Goal: Transaction & Acquisition: Subscribe to service/newsletter

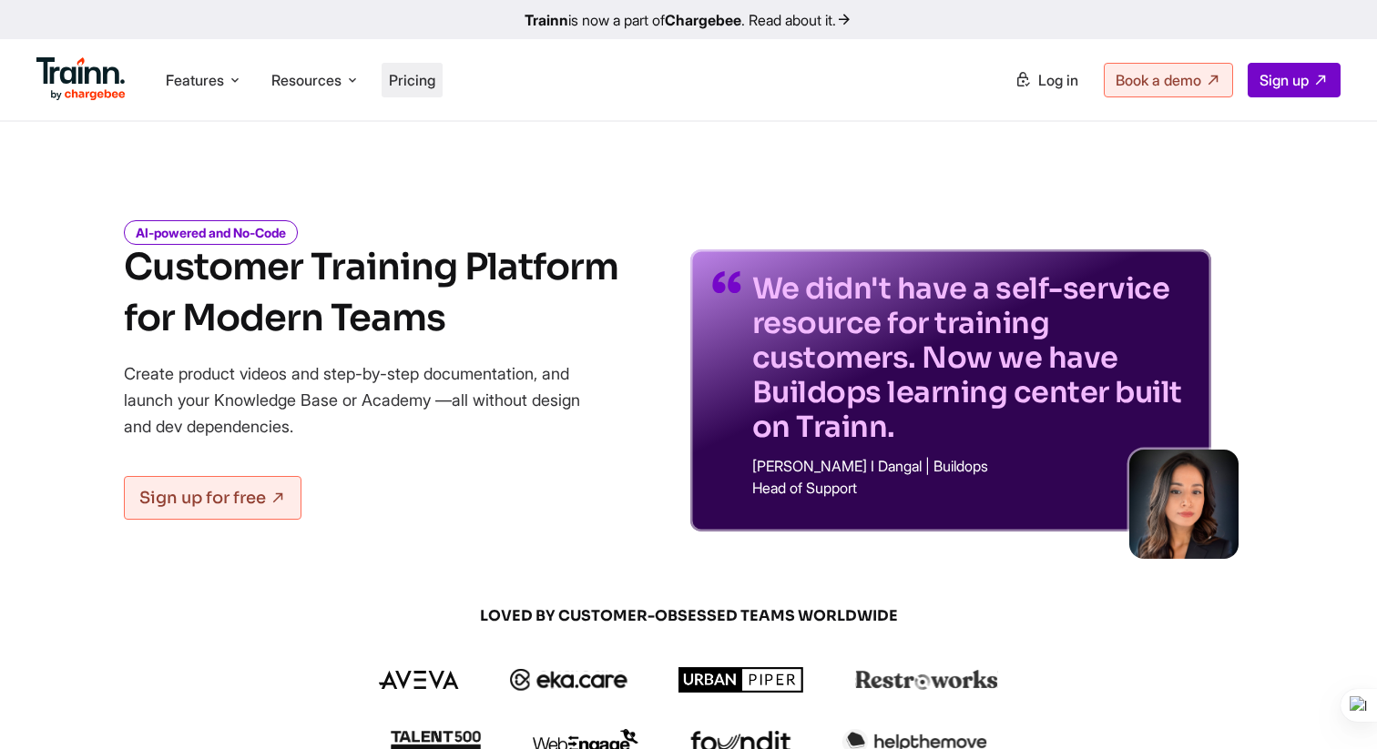
click at [431, 68] on li "Pricing" at bounding box center [412, 80] width 61 height 35
click at [416, 72] on span "Pricing" at bounding box center [412, 80] width 46 height 18
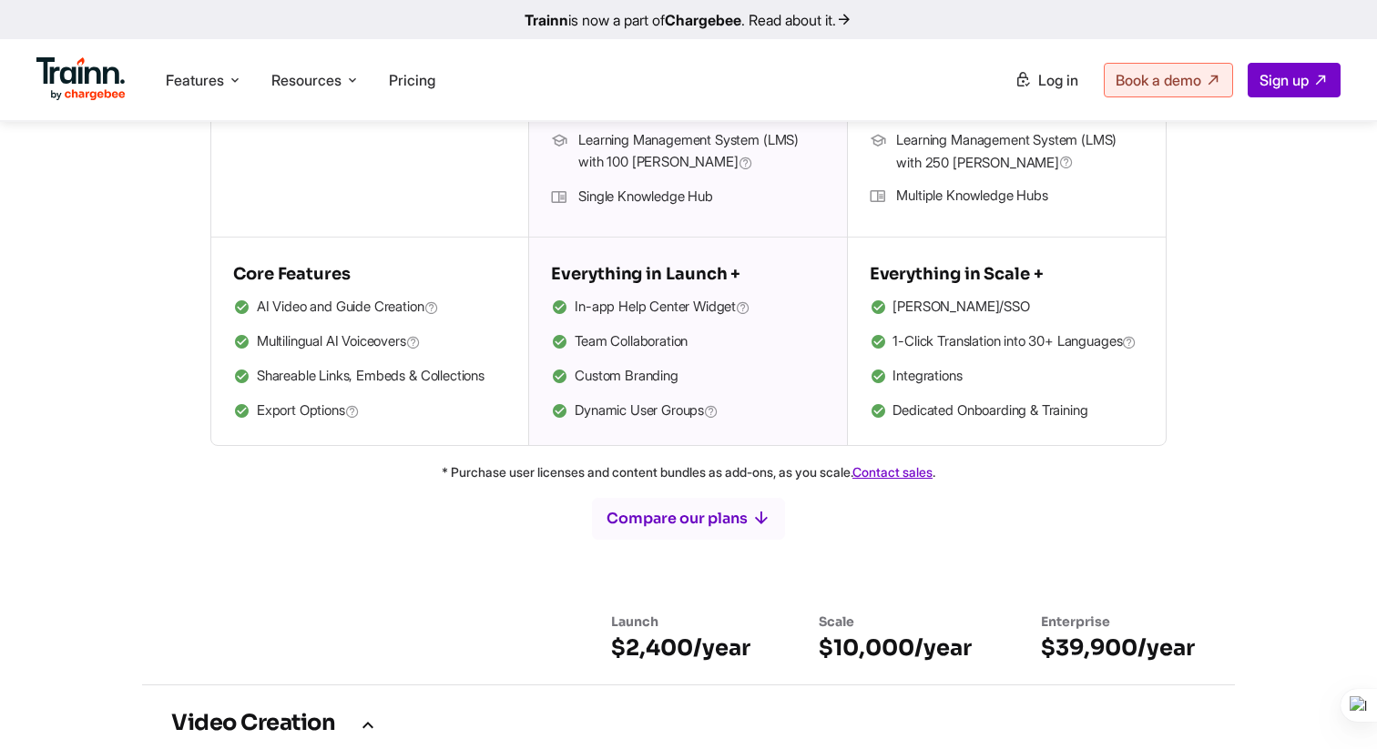
scroll to position [746, 0]
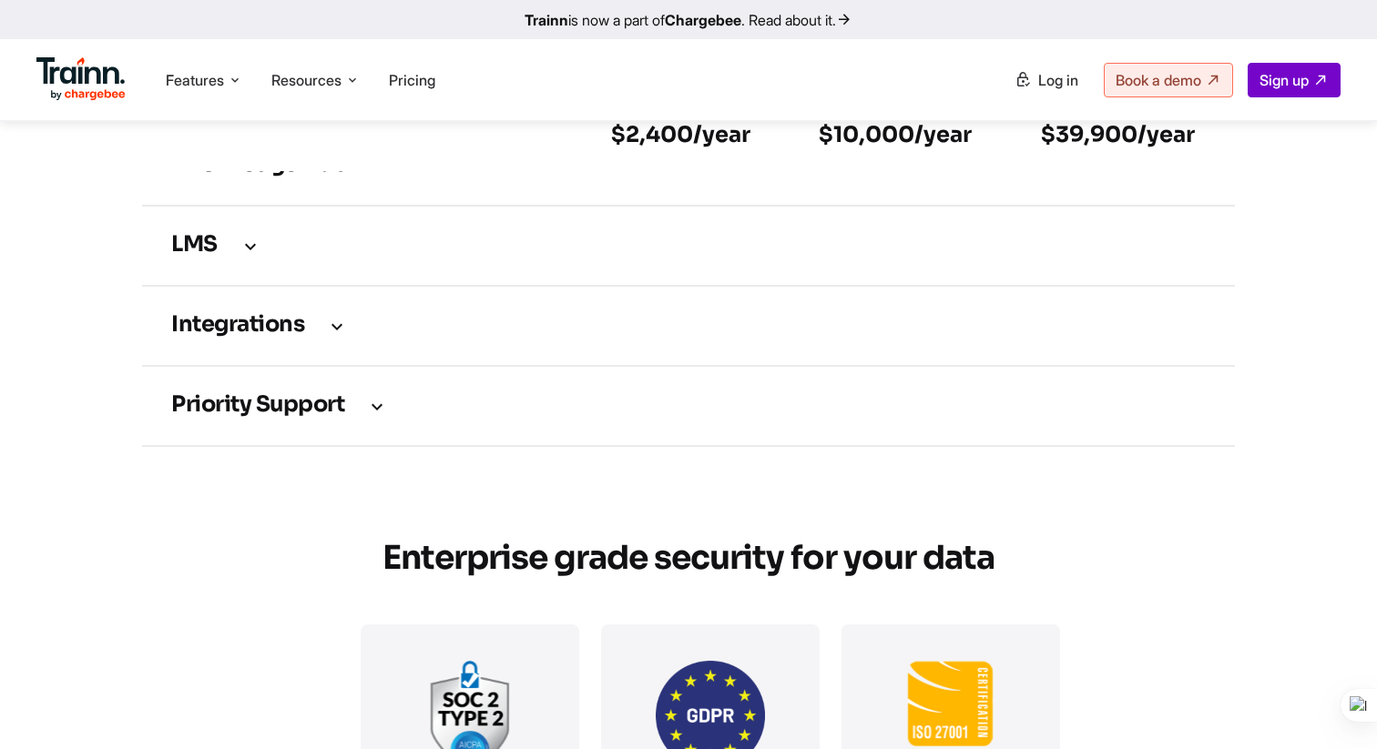
scroll to position [3235, 0]
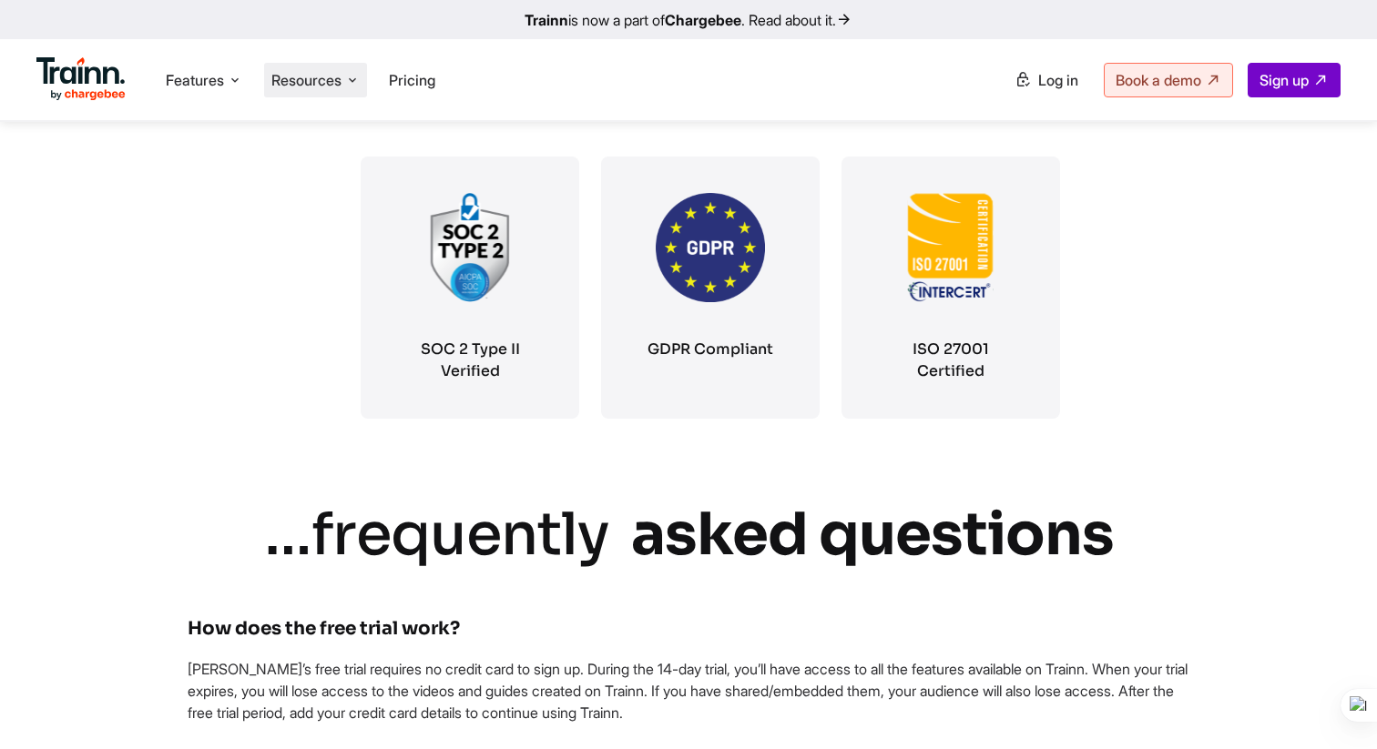
click at [309, 89] on span "Resources" at bounding box center [306, 80] width 70 height 20
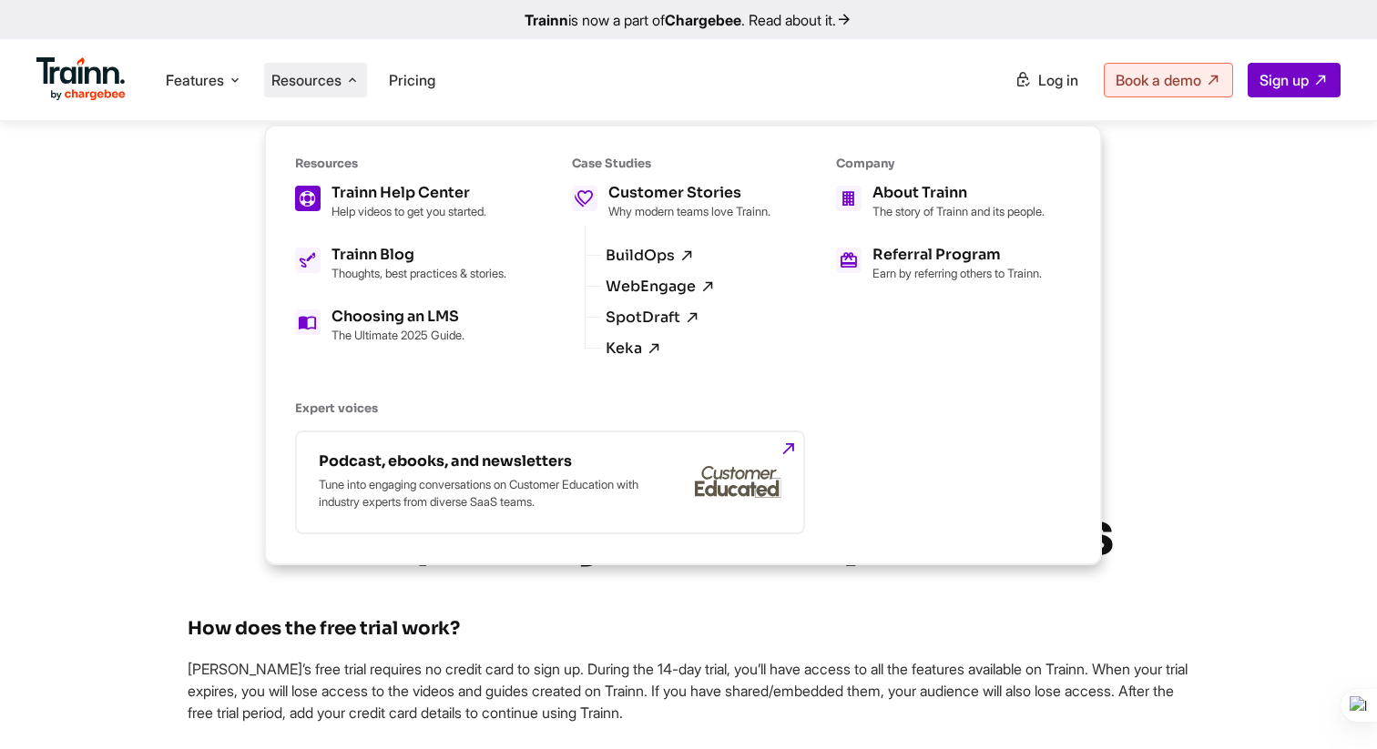
click at [448, 197] on h5 "Trainn Help Center" at bounding box center [408, 193] width 155 height 15
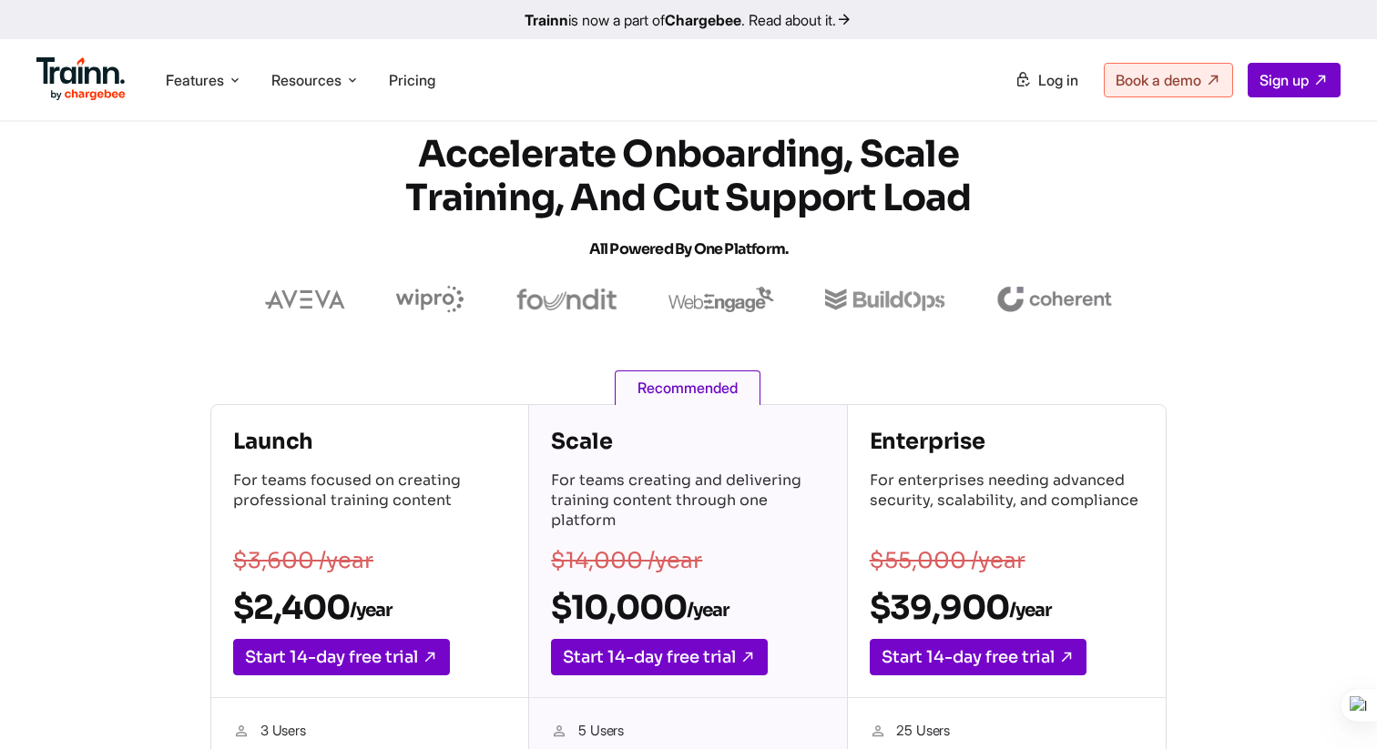
scroll to position [0, 0]
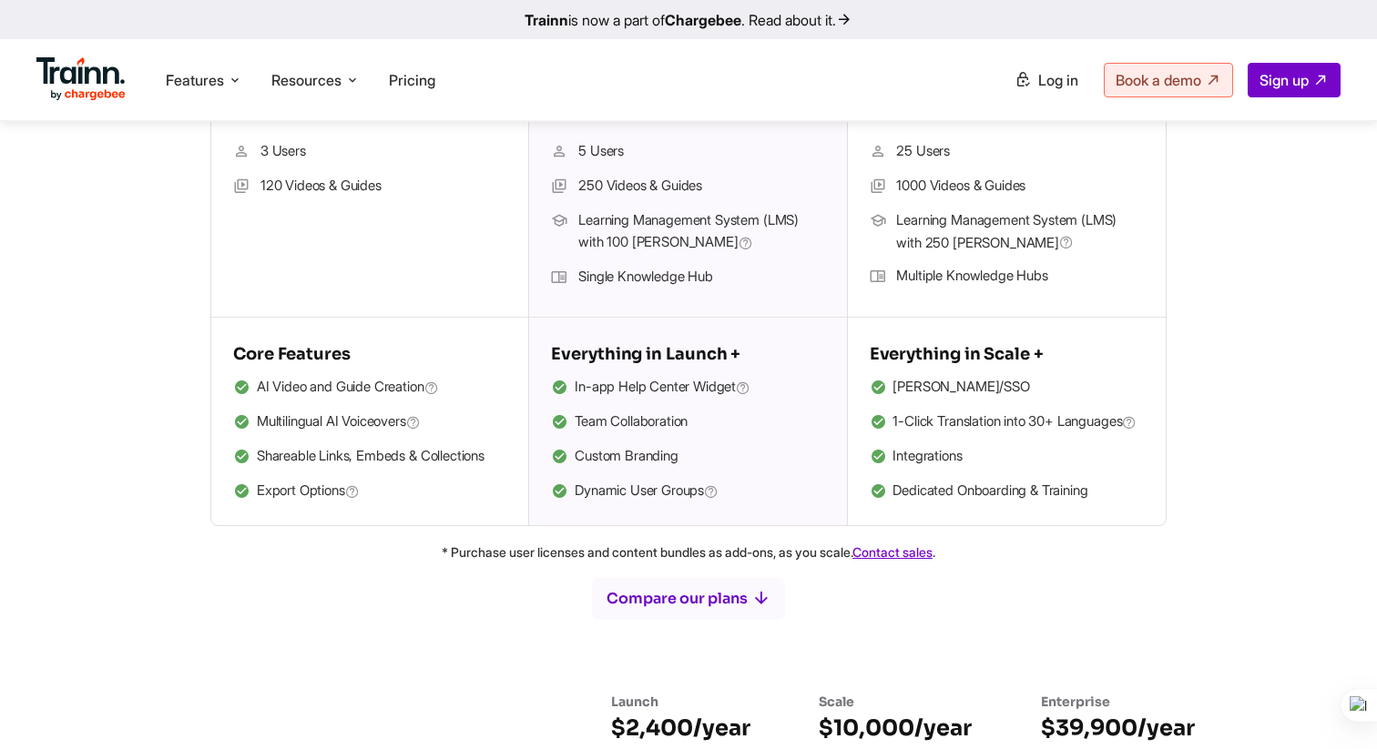
scroll to position [606, 0]
click at [983, 525] on div "Everything in Scale + SAML/SSO 1-Click Translation into 30+ Languages Integrati…" at bounding box center [1007, 421] width 318 height 208
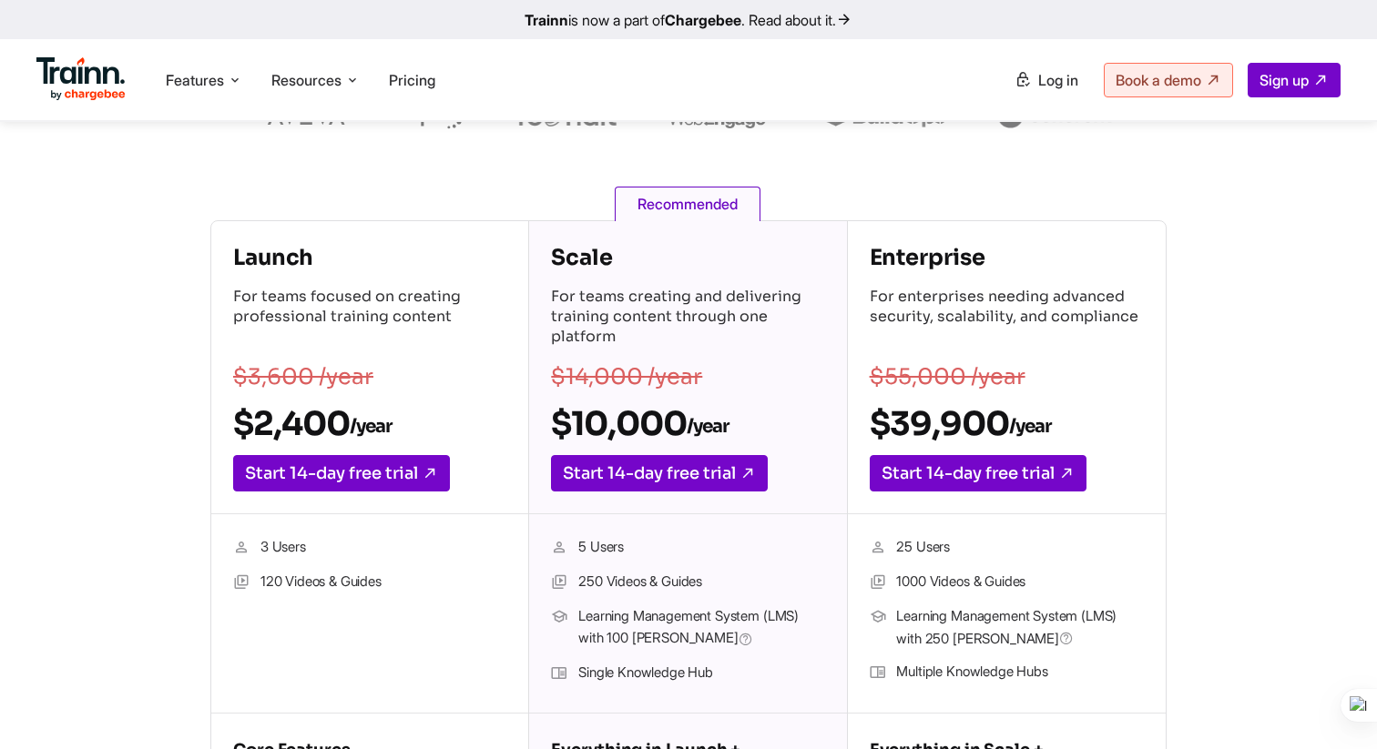
scroll to position [201, 0]
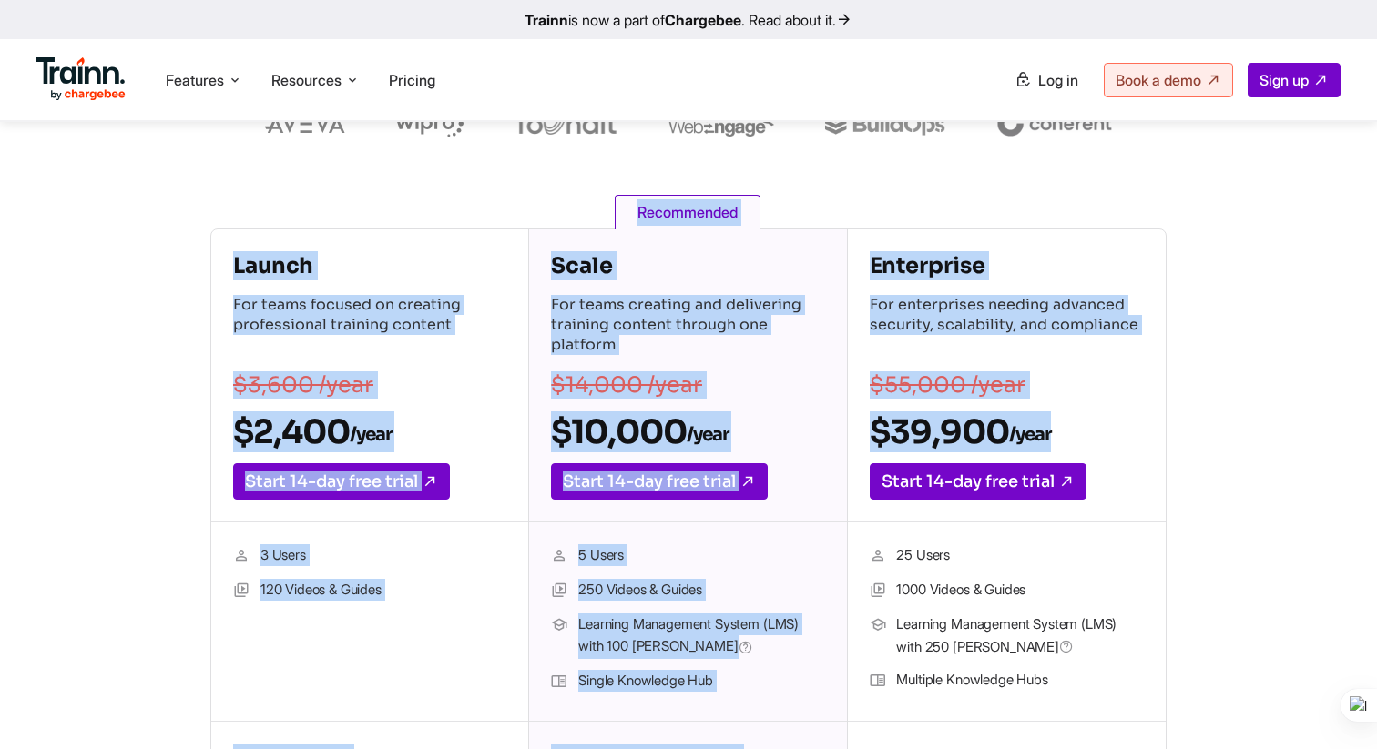
drag, startPoint x: 235, startPoint y: 262, endPoint x: 1088, endPoint y: 438, distance: 871.1
click at [1088, 438] on div "Launch For teams focused on creating professional training content $3,600 /year…" at bounding box center [688, 580] width 956 height 702
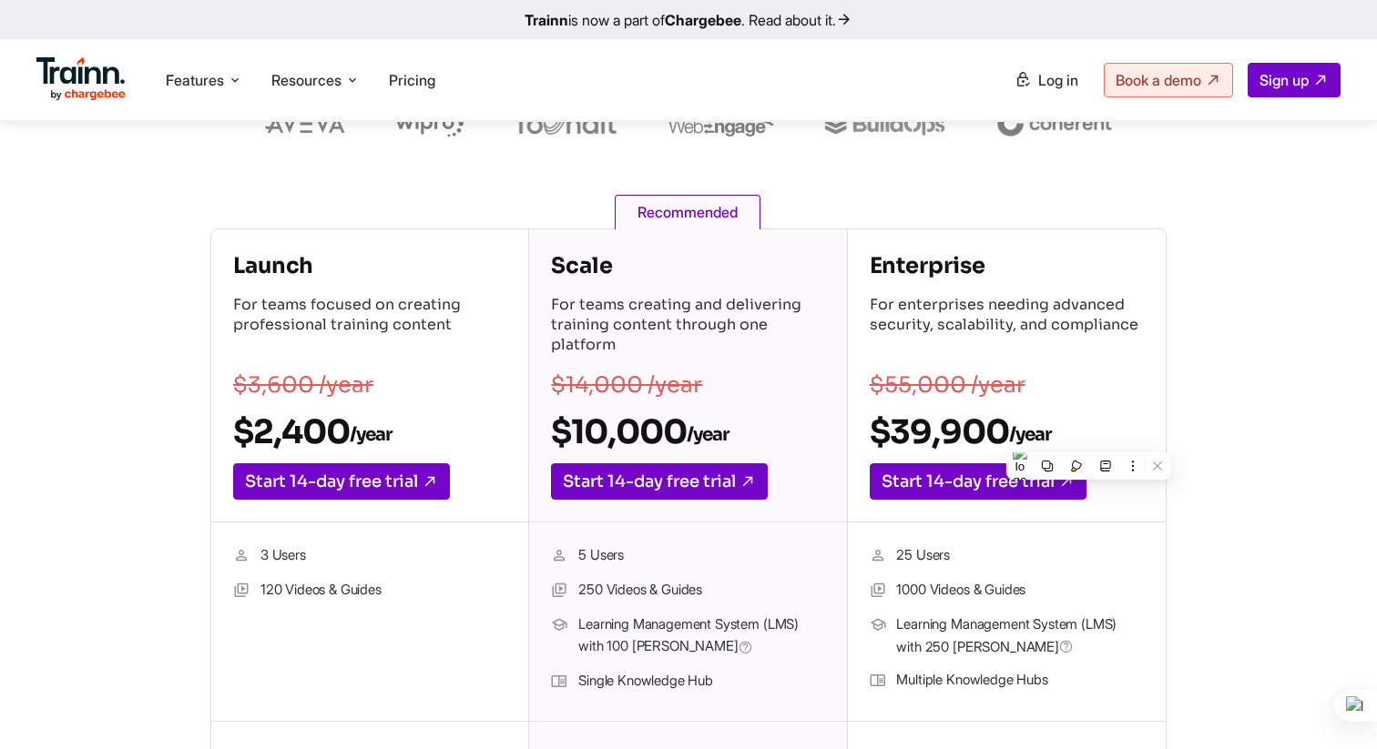
click at [178, 351] on div "Launch For teams focused on creating professional training content $3,600 /year…" at bounding box center [688, 580] width 1158 height 702
